Goal: Find specific page/section: Find specific page/section

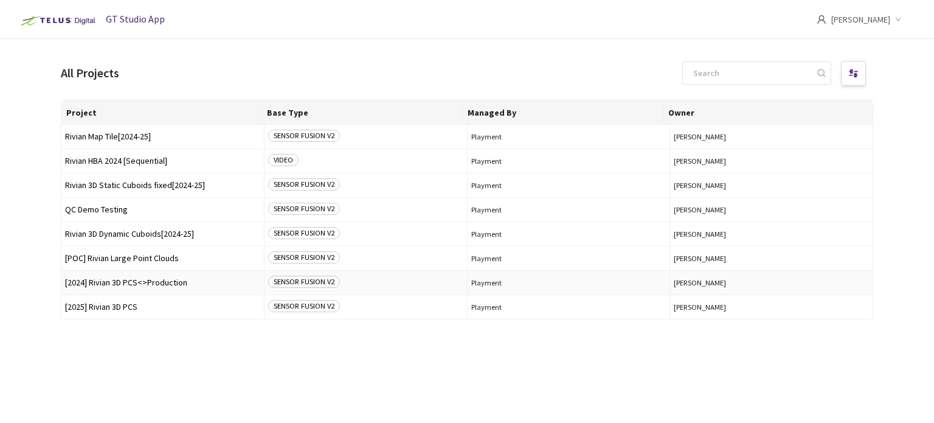
click at [133, 283] on span "[2024] Rivian 3D PCS<>Production" at bounding box center [162, 282] width 195 height 9
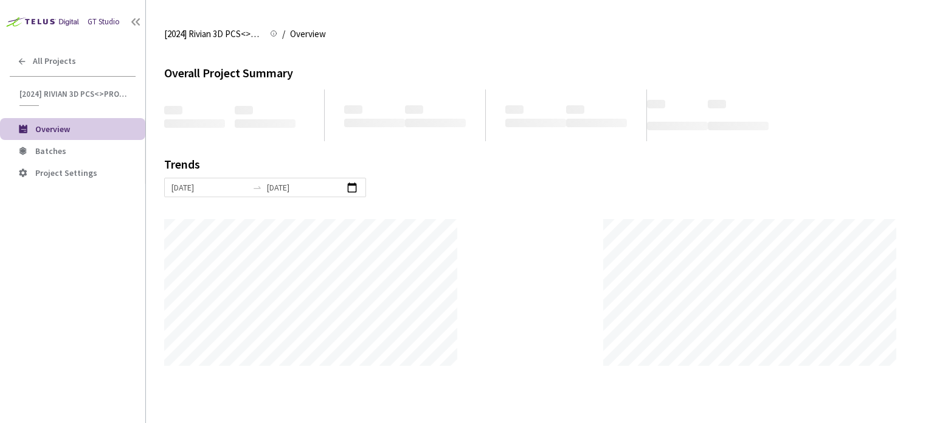
scroll to position [423, 934]
click at [83, 157] on li "Batches" at bounding box center [72, 151] width 145 height 22
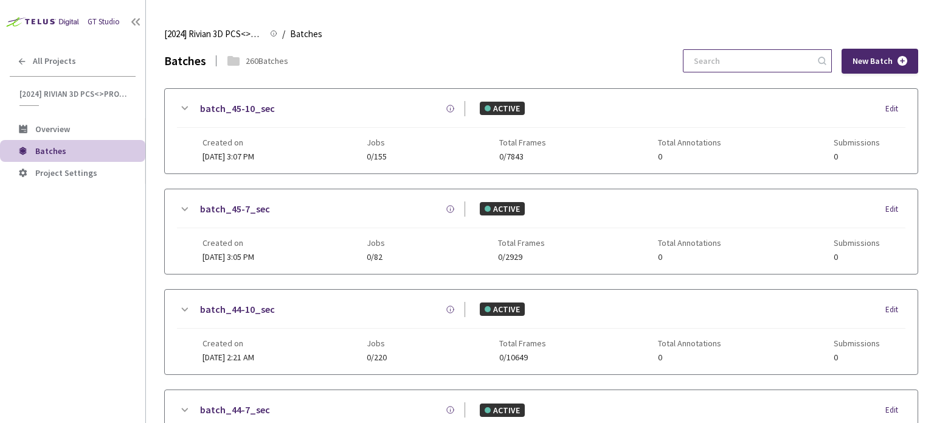
click at [732, 51] on input at bounding box center [750, 61] width 129 height 22
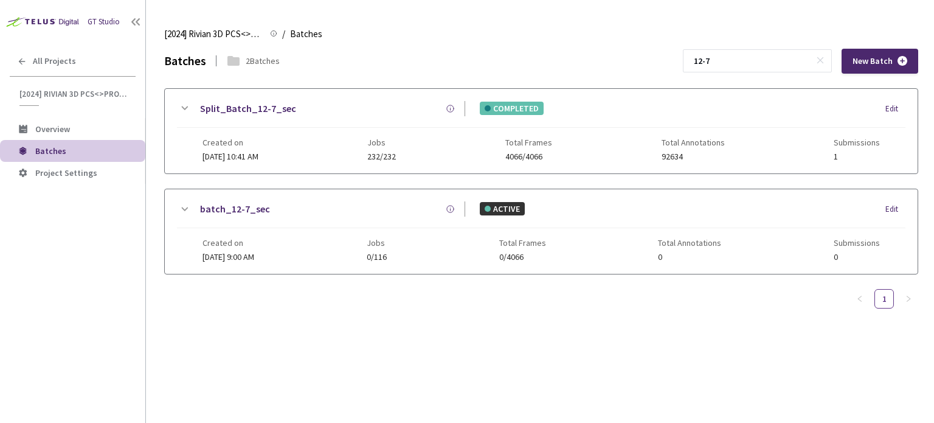
type input "12-7"
click at [266, 112] on link "Split_Batch_12-7_sec" at bounding box center [248, 108] width 96 height 15
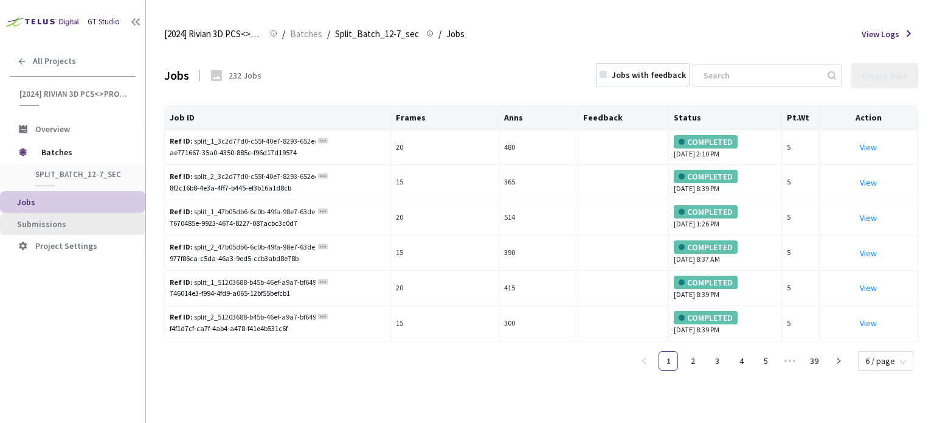
click at [54, 218] on span "Submissions" at bounding box center [41, 223] width 49 height 11
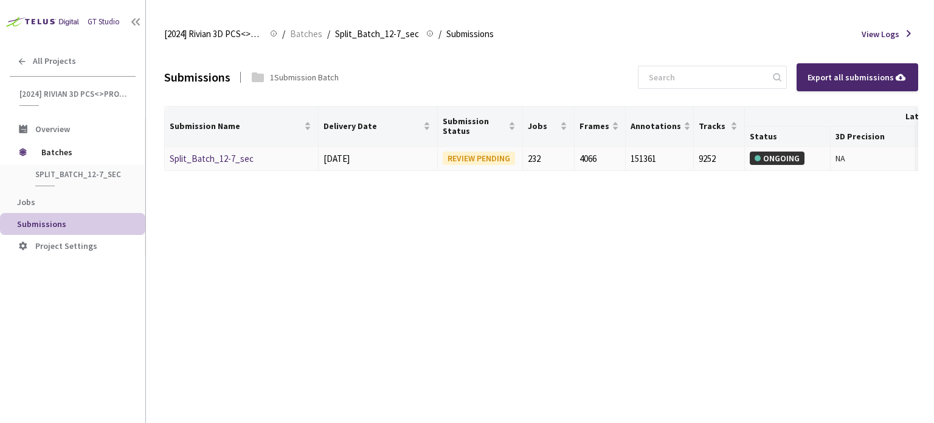
click at [219, 159] on link "Split_Batch_12-7_sec" at bounding box center [212, 159] width 84 height 12
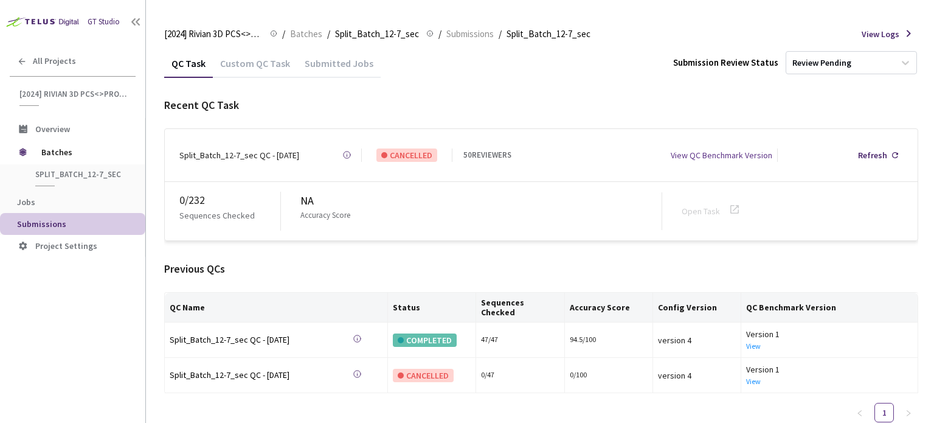
click at [260, 67] on div "Custom QC Task" at bounding box center [255, 67] width 85 height 21
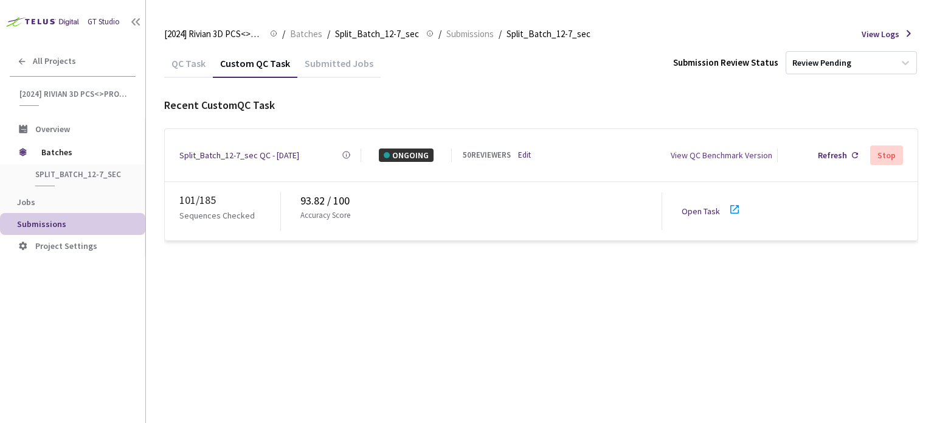
click at [737, 210] on icon at bounding box center [734, 209] width 15 height 15
